Goal: Navigation & Orientation: Find specific page/section

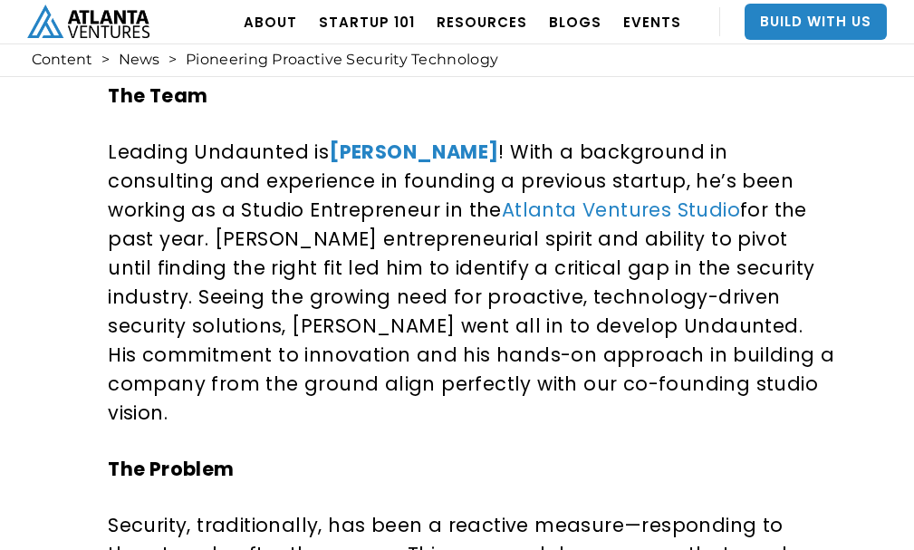
scroll to position [330, 0]
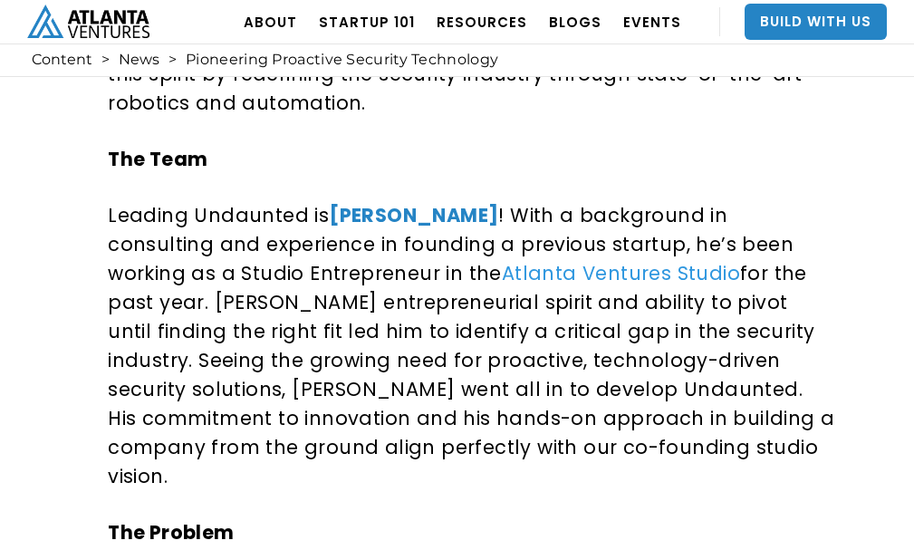
click at [502, 267] on link "Atlanta Ventures Studio" at bounding box center [621, 273] width 238 height 26
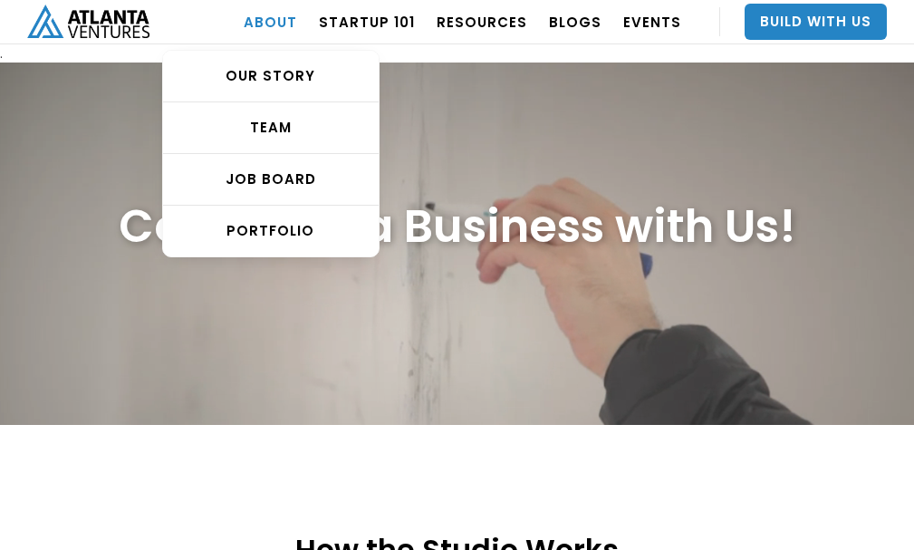
click at [285, 21] on link "ABOUT" at bounding box center [270, 21] width 53 height 51
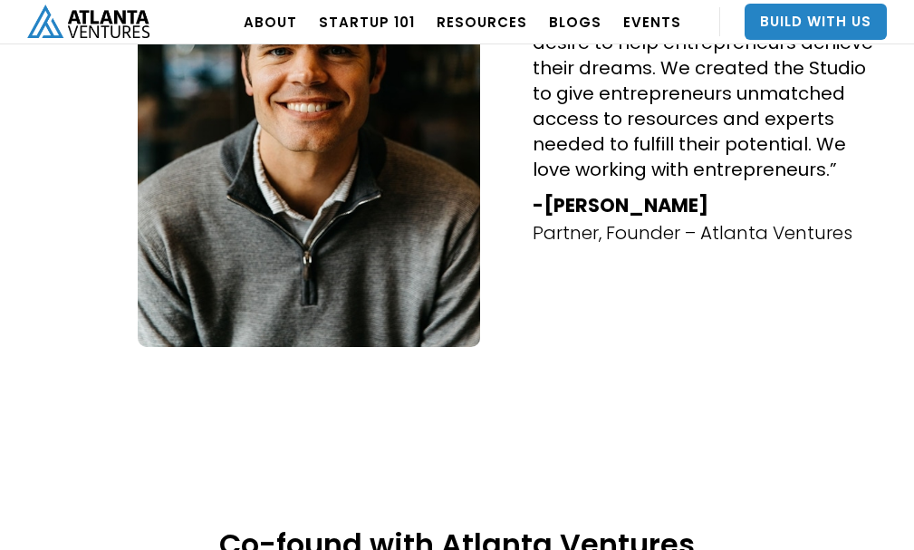
scroll to position [1172, 0]
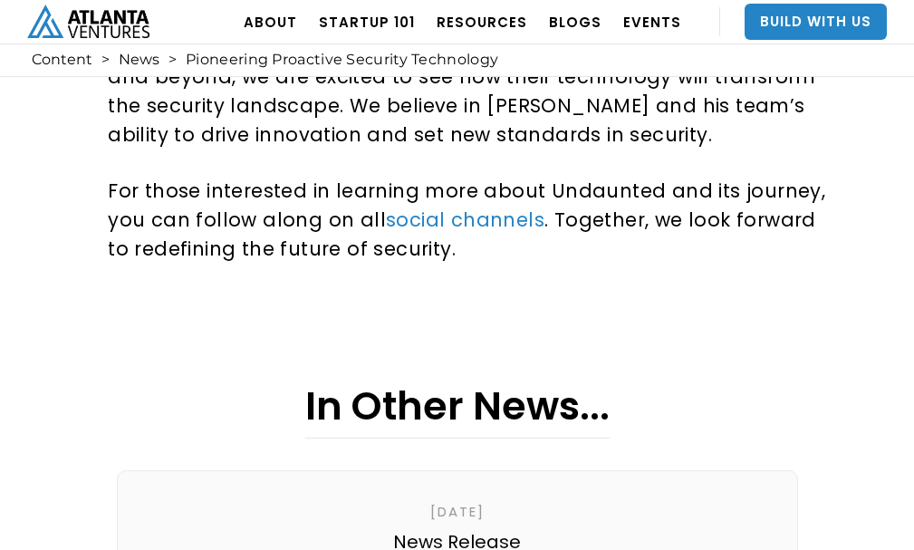
scroll to position [1659, 0]
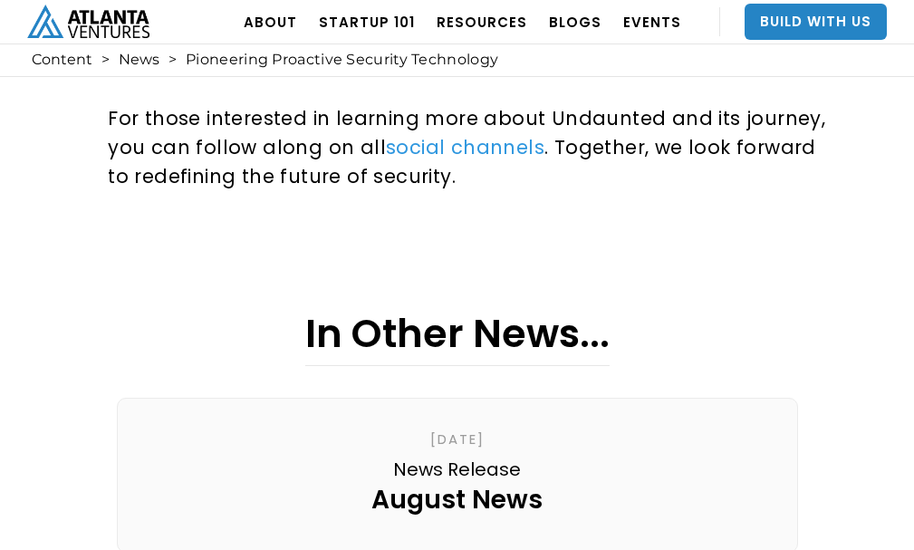
click at [438, 134] on link "social channels" at bounding box center [465, 147] width 158 height 26
